Goal: Task Accomplishment & Management: Use online tool/utility

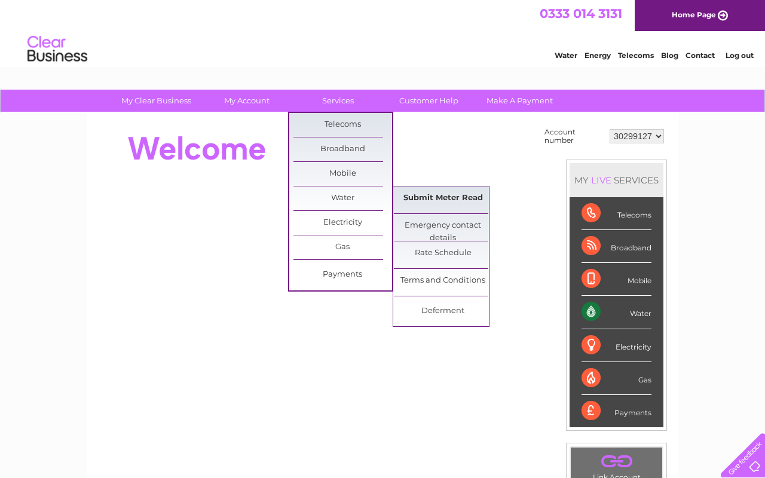
click at [412, 204] on link "Submit Meter Read" at bounding box center [443, 198] width 99 height 24
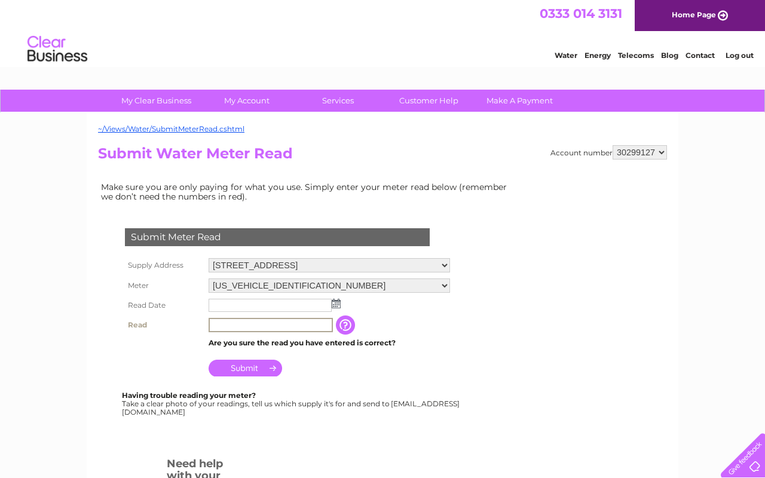
click at [231, 323] on input "text" at bounding box center [270, 325] width 124 height 14
type input "3752"
click at [338, 302] on img at bounding box center [336, 304] width 9 height 10
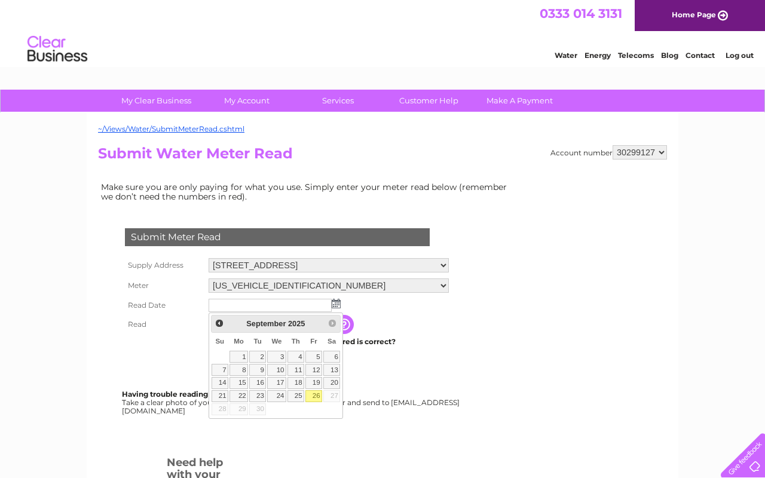
click at [317, 397] on link "26" at bounding box center [313, 396] width 17 height 12
type input "2025/09/26"
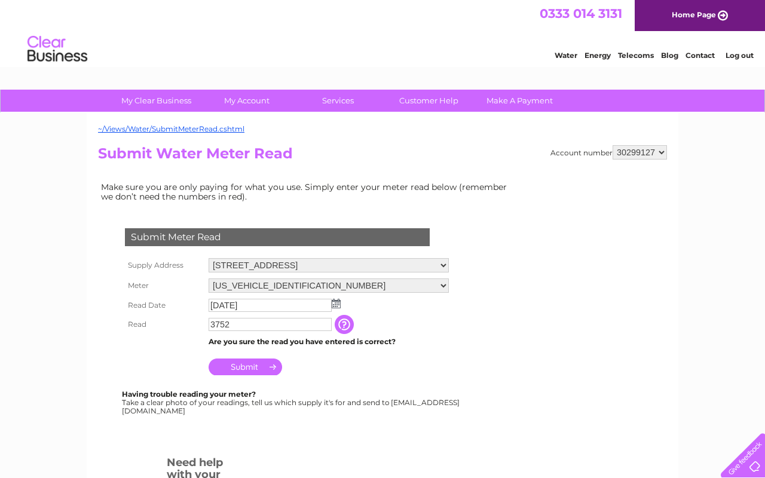
click at [260, 324] on input "3752" at bounding box center [269, 324] width 123 height 13
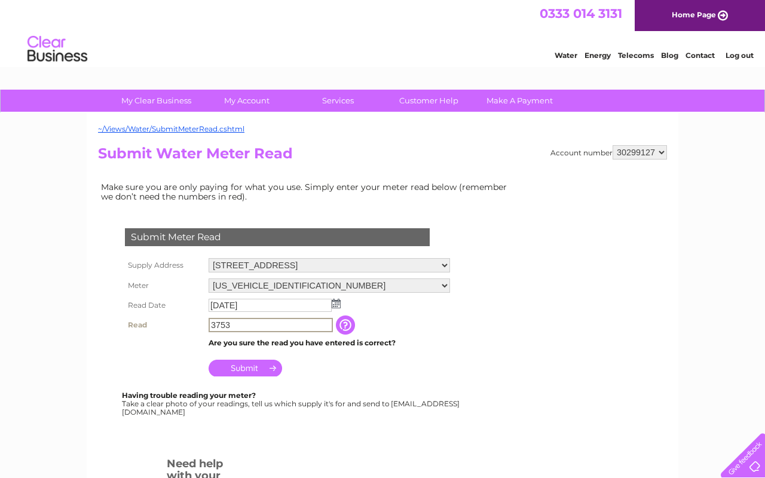
type input "3753"
click at [167, 348] on th at bounding box center [164, 343] width 84 height 16
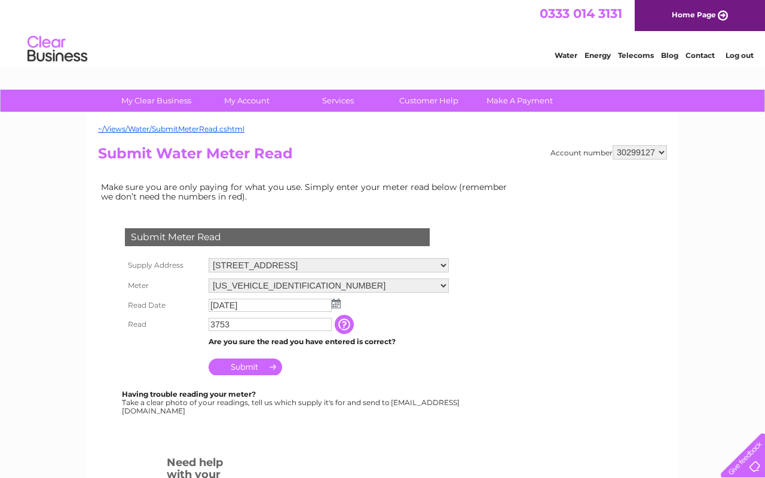
click at [247, 364] on input "Submit" at bounding box center [244, 366] width 73 height 17
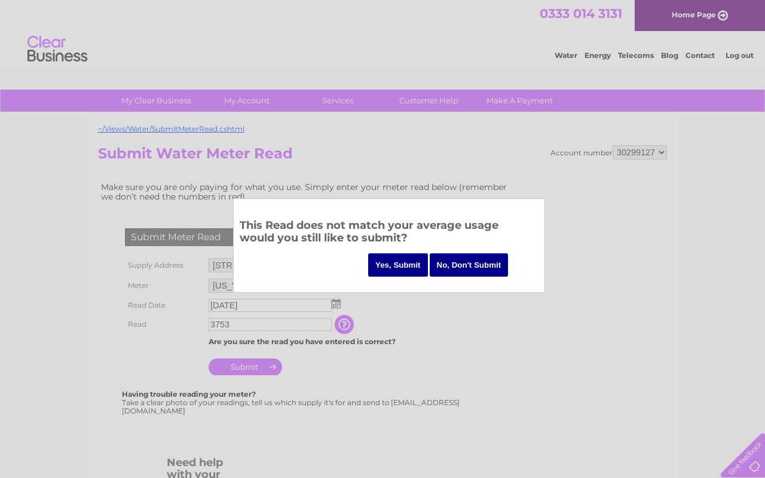
click at [397, 267] on input "Yes, Submit" at bounding box center [398, 264] width 60 height 23
